Goal: Find specific page/section: Find specific page/section

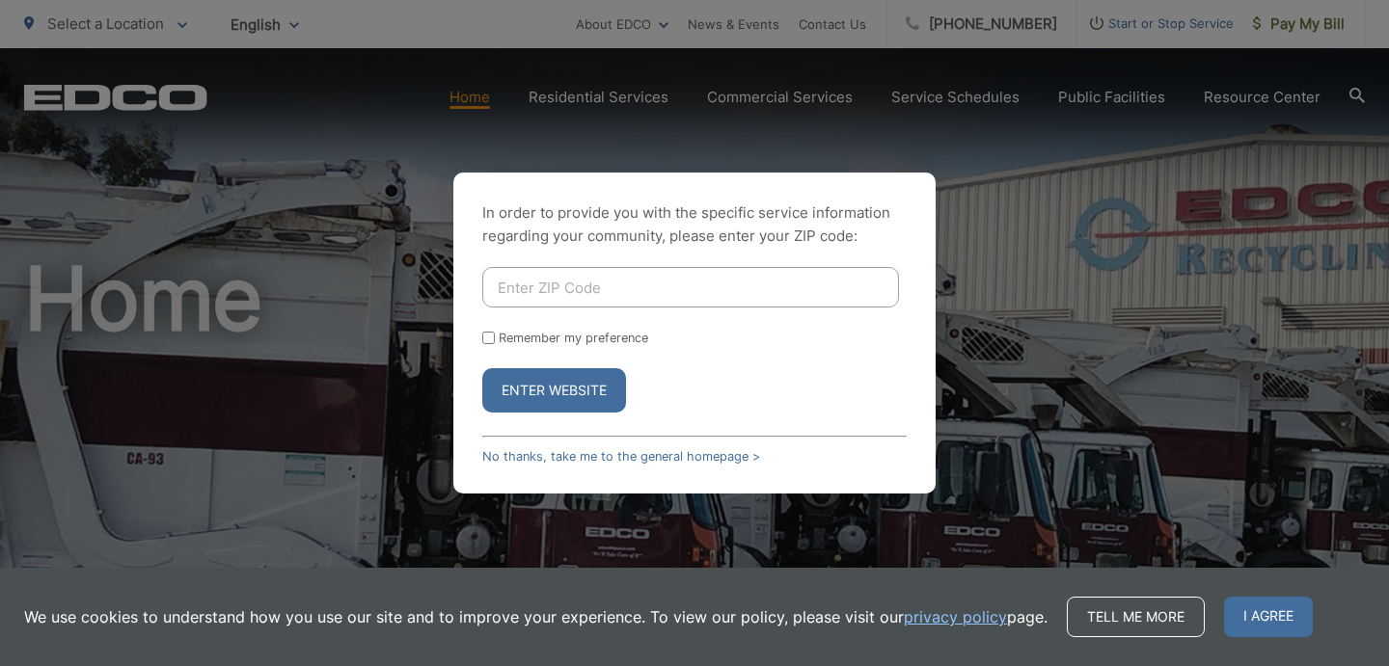
click at [645, 295] on input "Enter ZIP Code" at bounding box center [690, 287] width 417 height 41
click at [671, 456] on link "No thanks, take me to the general homepage >" at bounding box center [621, 456] width 278 height 14
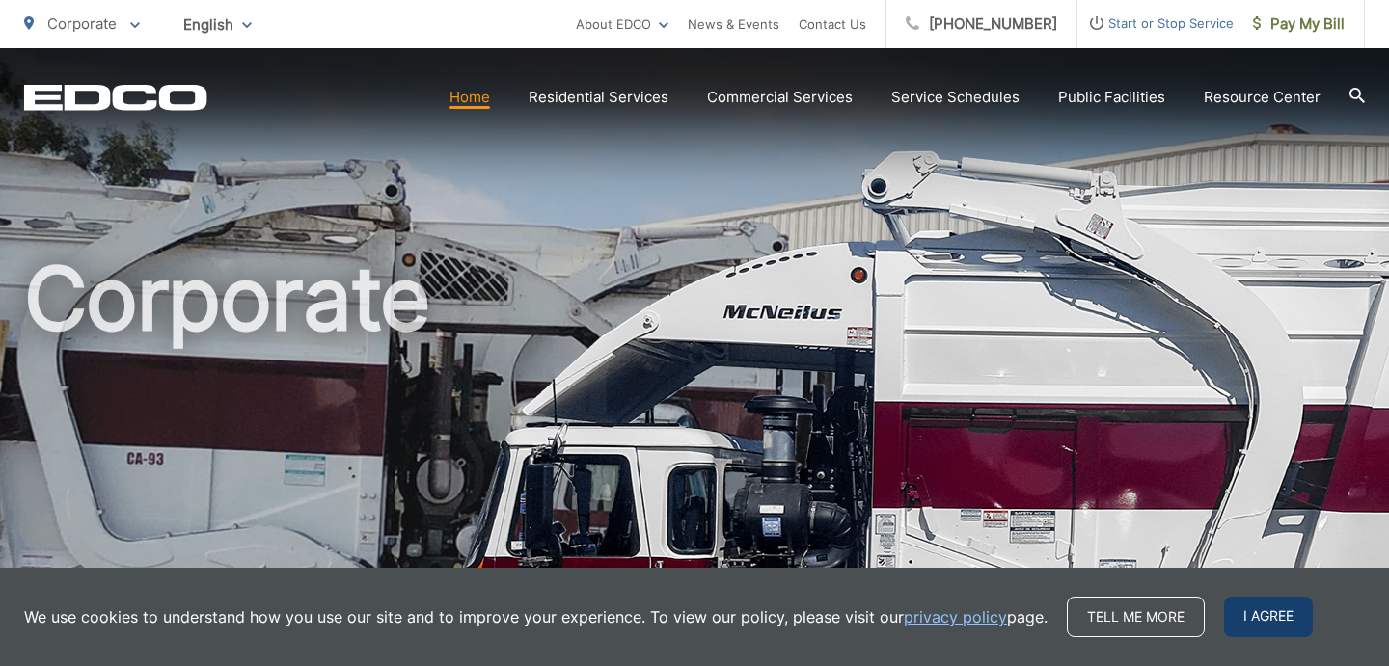
click at [1233, 613] on span "I agree" at bounding box center [1268, 617] width 89 height 41
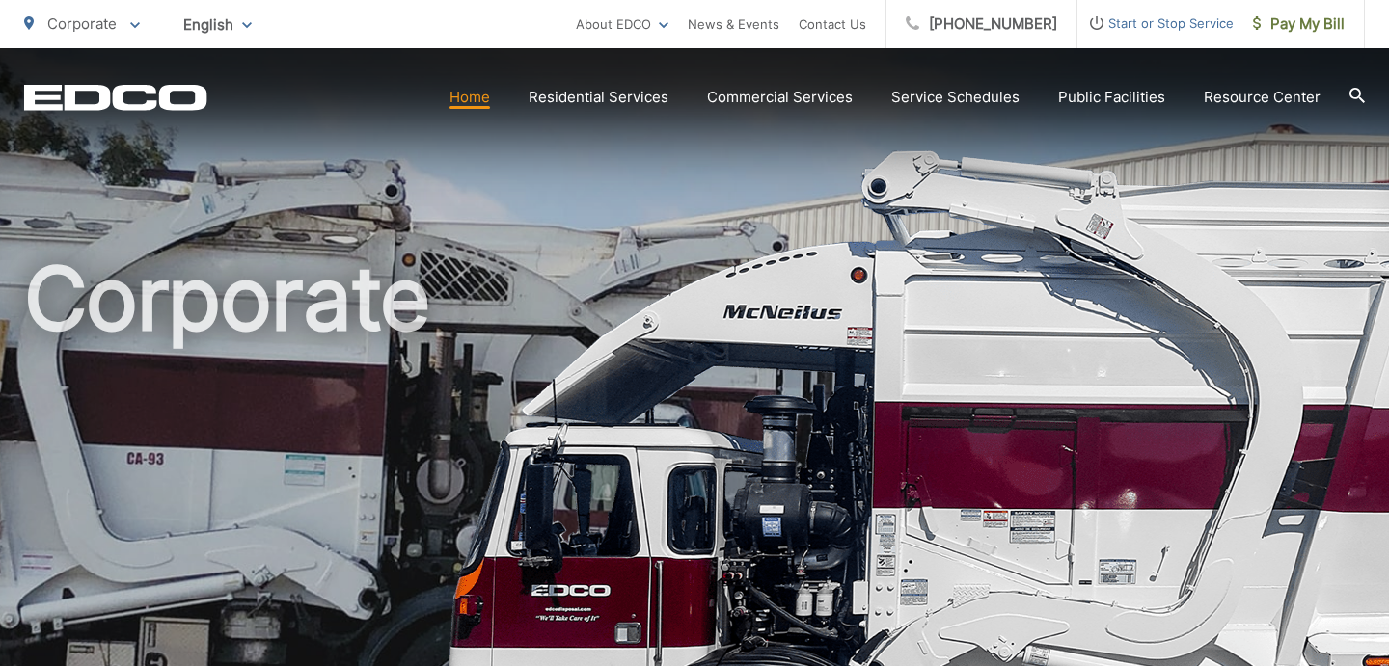
click at [111, 24] on span "Corporate" at bounding box center [81, 23] width 69 height 18
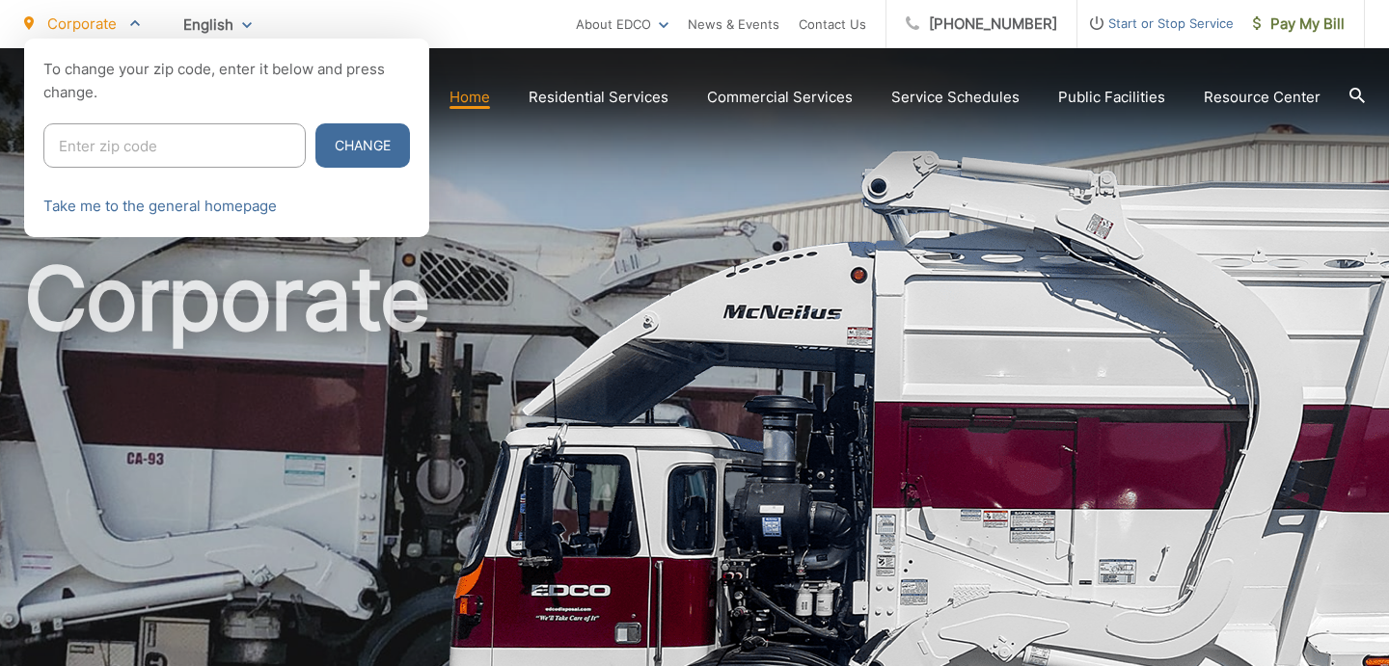
click at [485, 189] on div at bounding box center [694, 372] width 1389 height 666
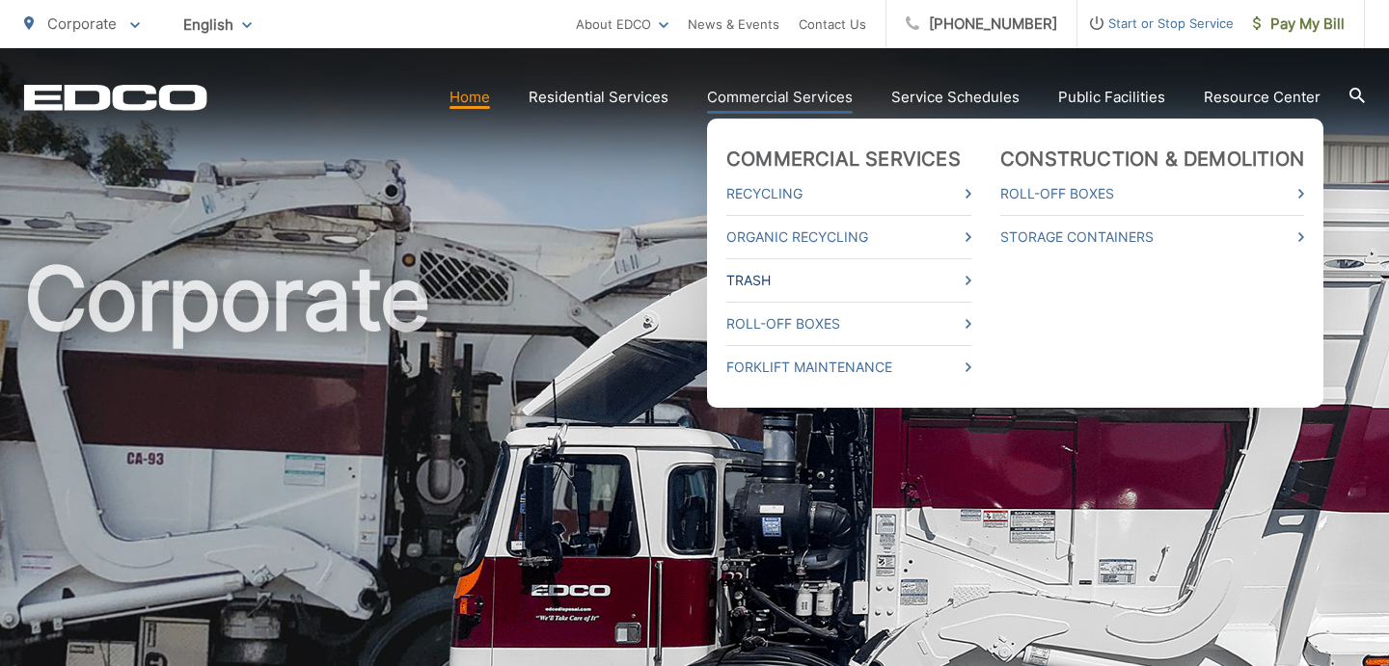
click at [833, 278] on link "Trash" at bounding box center [848, 280] width 245 height 23
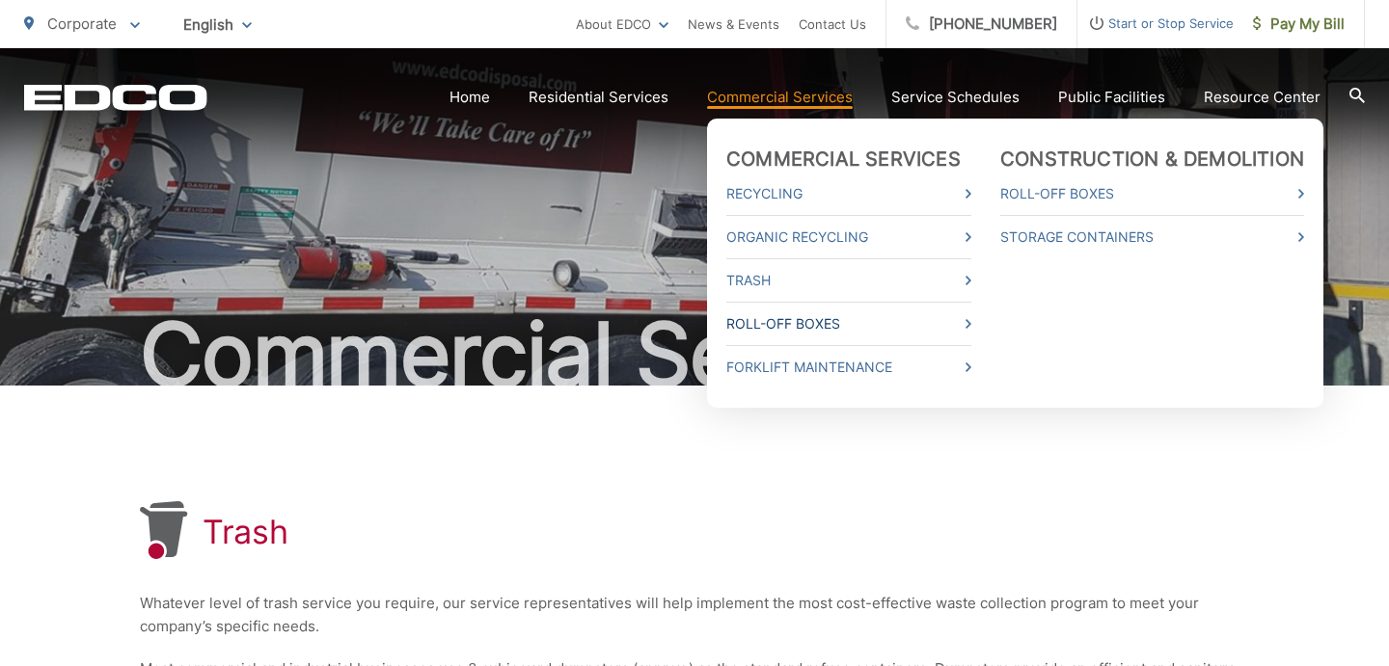
click at [771, 324] on link "Roll-Off Boxes" at bounding box center [848, 323] width 245 height 23
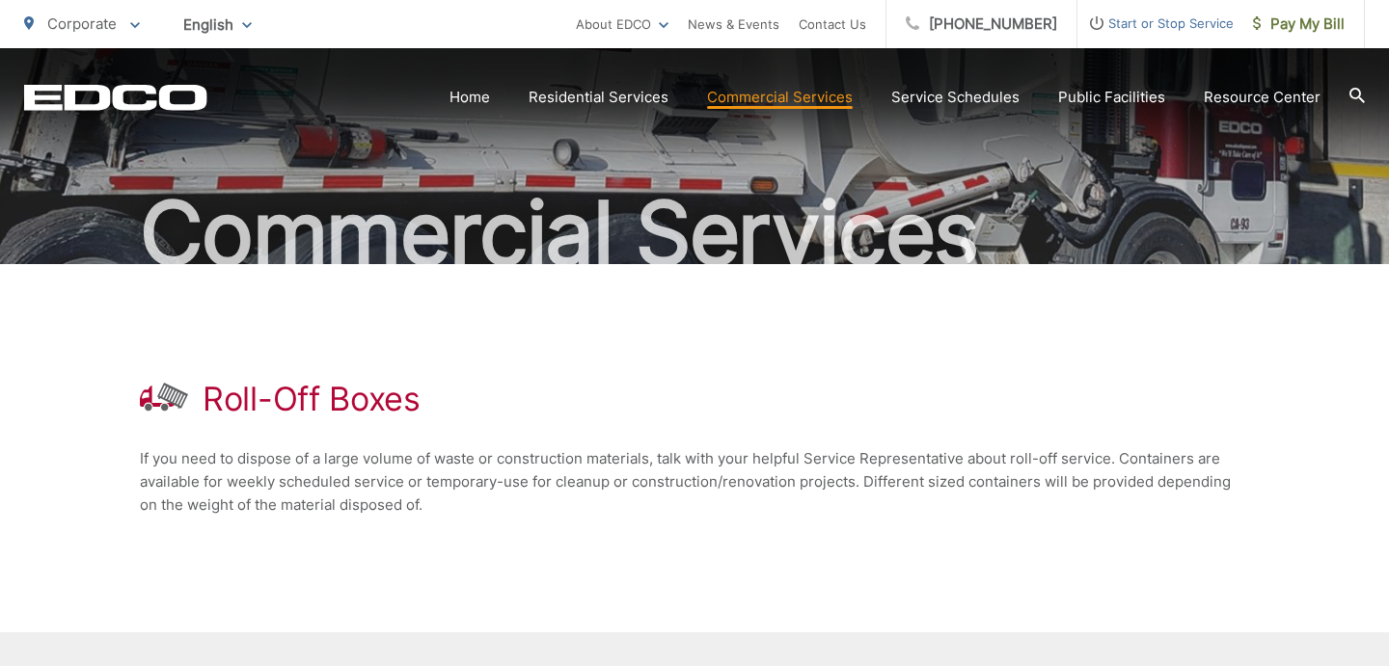
scroll to position [186, 0]
